Goal: Book appointment/travel/reservation

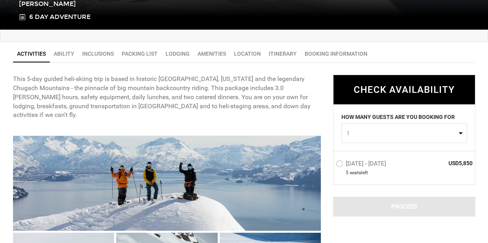
scroll to position [255, 0]
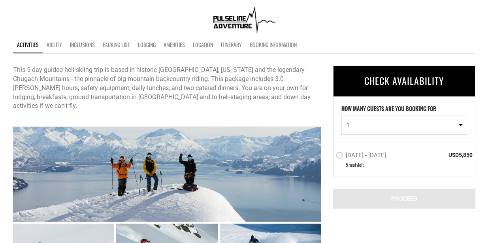
click at [413, 125] on span "1" at bounding box center [401, 125] width 110 height 8
click at [388, 161] on link "2" at bounding box center [403, 158] width 125 height 14
click at [399, 116] on button "2" at bounding box center [404, 125] width 126 height 20
click at [385, 147] on link "1" at bounding box center [403, 144] width 125 height 14
select select "1"
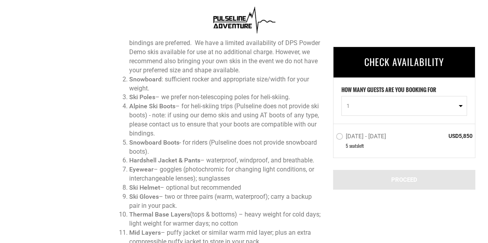
scroll to position [363, 0]
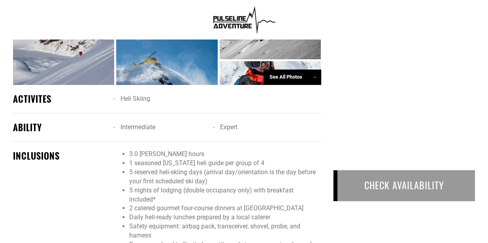
scroll to position [465, 0]
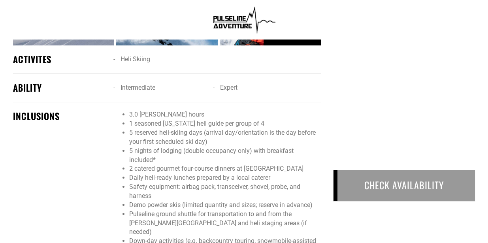
click at [392, 201] on div "CHECK AVAILABILITY" at bounding box center [404, 185] width 142 height 31
click at [391, 185] on div "CHECK AVAILABILITY" at bounding box center [404, 185] width 142 height 31
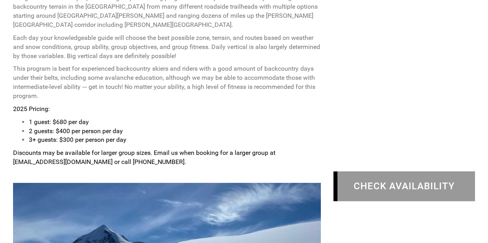
scroll to position [394, 0]
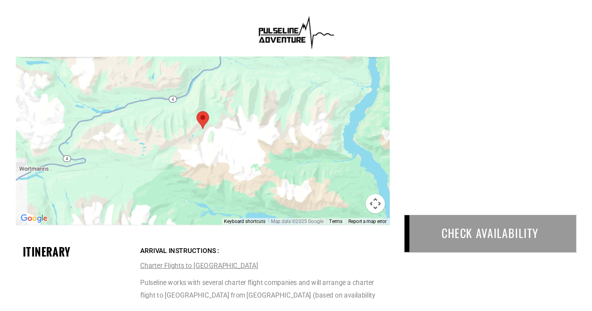
scroll to position [957, 0]
